Goal: Book appointment/travel/reservation

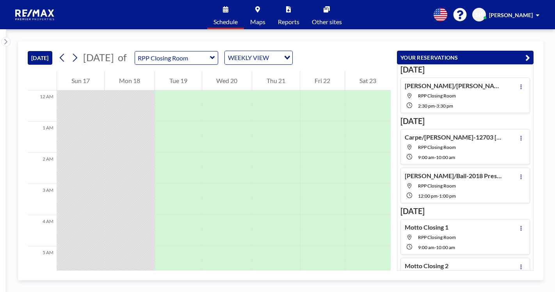
scroll to position [18, 0]
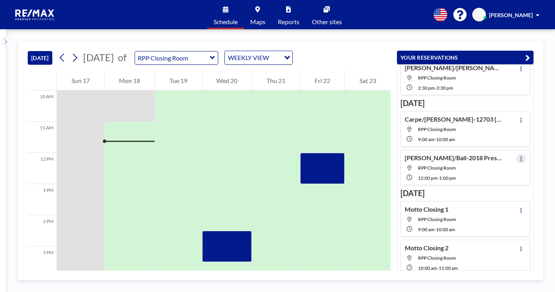
click at [520, 158] on icon at bounding box center [521, 159] width 2 height 5
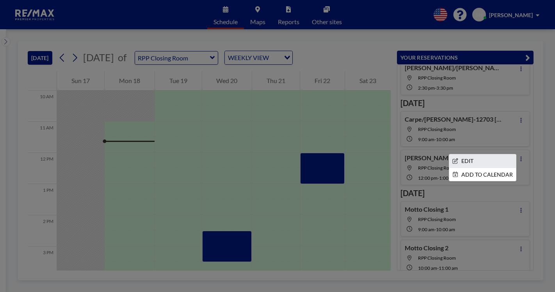
click at [470, 162] on li "EDIT" at bounding box center [482, 161] width 67 height 13
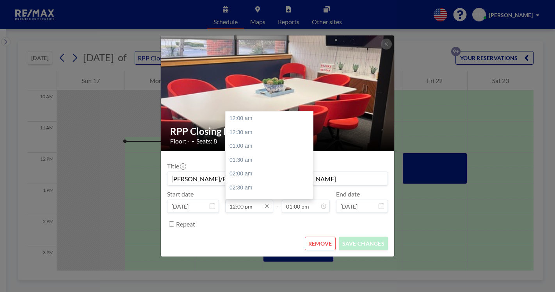
scroll to position [361, 0]
click at [253, 206] on input "12:00 pm" at bounding box center [249, 206] width 48 height 13
click at [247, 139] on div "05:00 pm" at bounding box center [271, 140] width 91 height 14
type input "05:00 pm"
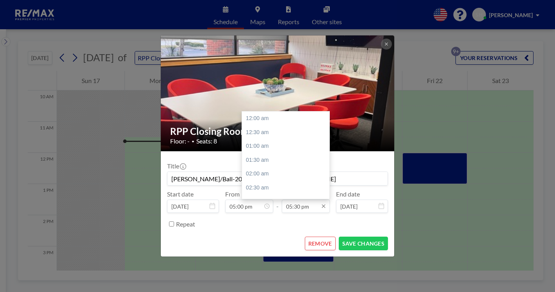
scroll to position [486, 0]
click at [300, 210] on input "05:30 pm" at bounding box center [306, 206] width 48 height 13
click at [259, 134] on div "06:00 pm" at bounding box center [287, 132] width 91 height 14
type input "06:00 pm"
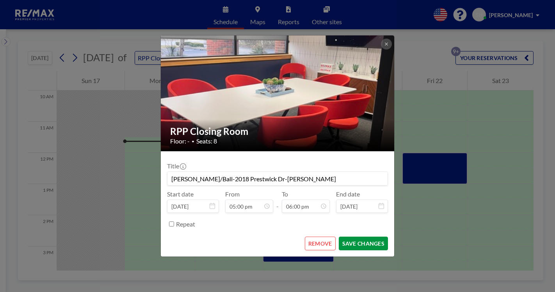
click at [353, 245] on button "SAVE CHANGES" at bounding box center [363, 244] width 49 height 14
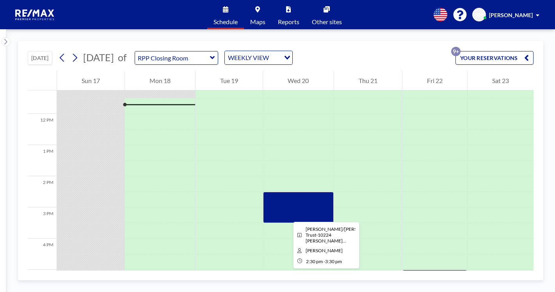
scroll to position [390, 0]
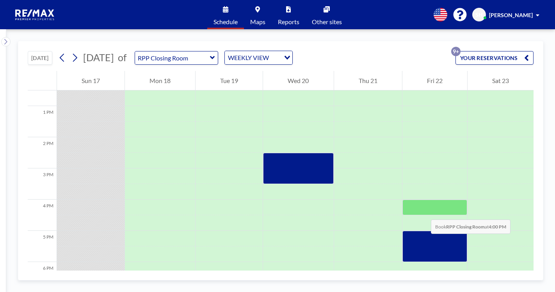
click at [423, 212] on div at bounding box center [434, 208] width 65 height 16
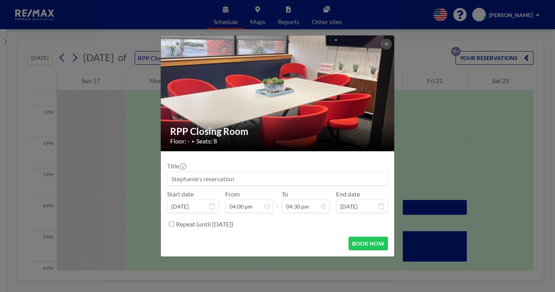
click at [196, 179] on input at bounding box center [277, 178] width 220 height 13
click at [283, 177] on input "Hulme/[PERSON_NAME]-[STREET_ADDRESS][PERSON_NAME]" at bounding box center [277, 178] width 220 height 13
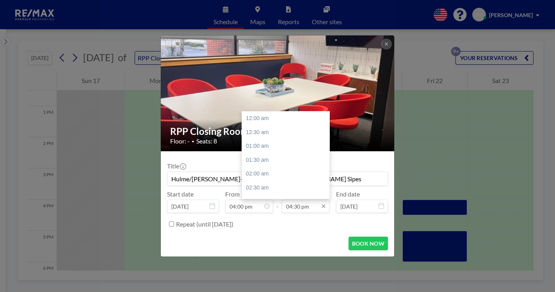
click at [306, 210] on input "04:30 pm" at bounding box center [306, 206] width 48 height 13
click at [261, 129] on div "05:00 pm" at bounding box center [287, 132] width 91 height 14
type input "Hulme/[PERSON_NAME]-[STREET_ADDRESS][PERSON_NAME] Sipes"
type input "05:00 pm"
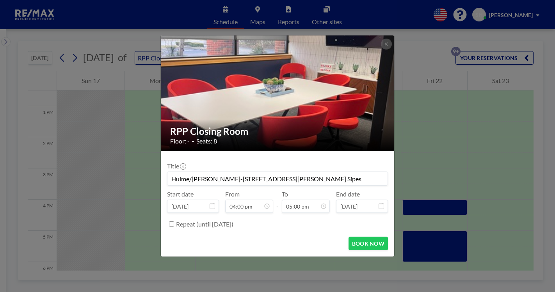
scroll to position [472, 0]
click at [353, 242] on button "BOOK NOW" at bounding box center [368, 244] width 39 height 14
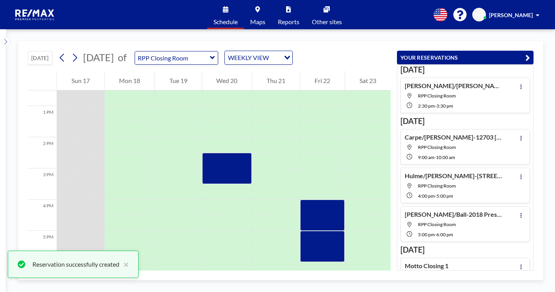
scroll to position [18, 0]
